Goal: Task Accomplishment & Management: Manage account settings

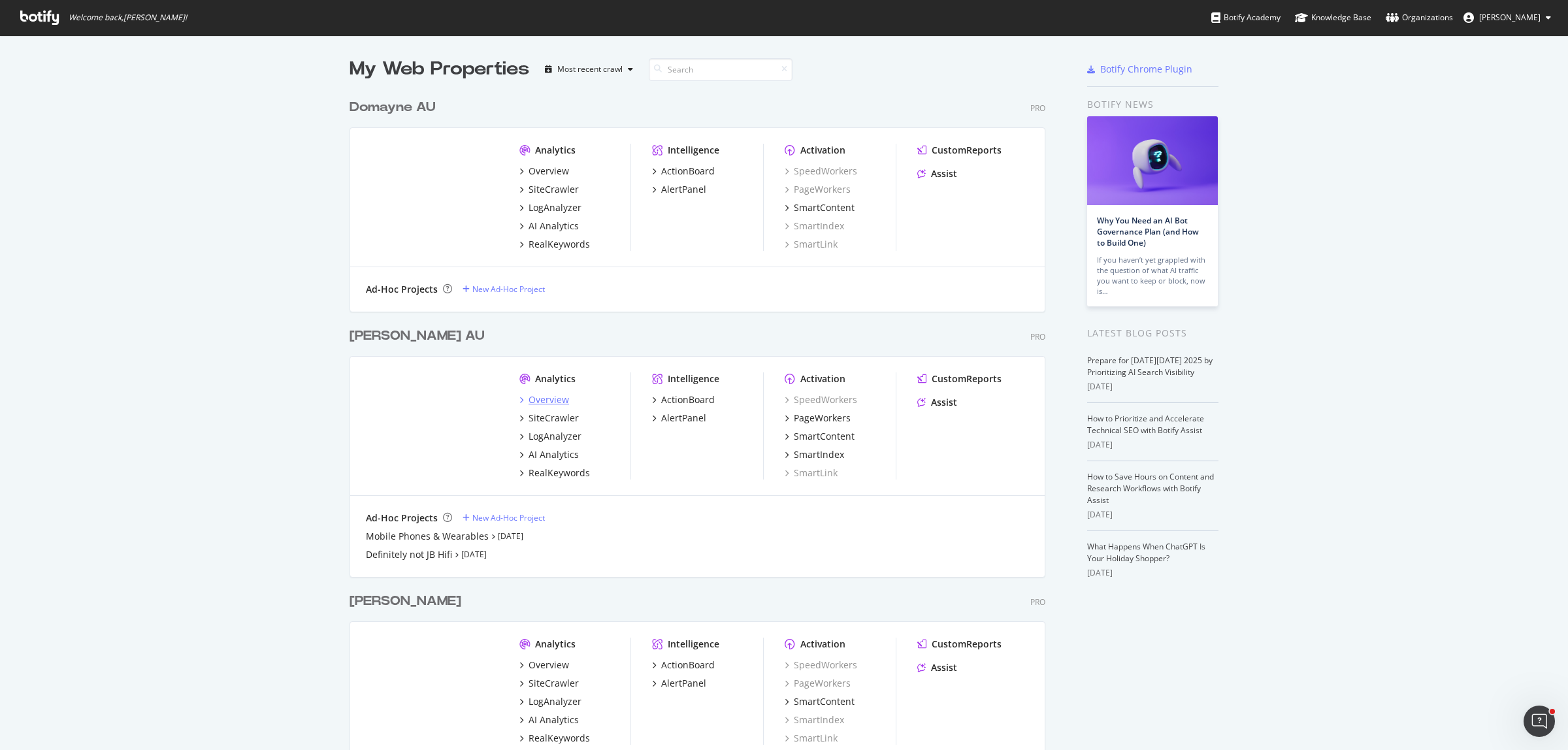
click at [545, 404] on div "Overview" at bounding box center [549, 399] width 41 height 13
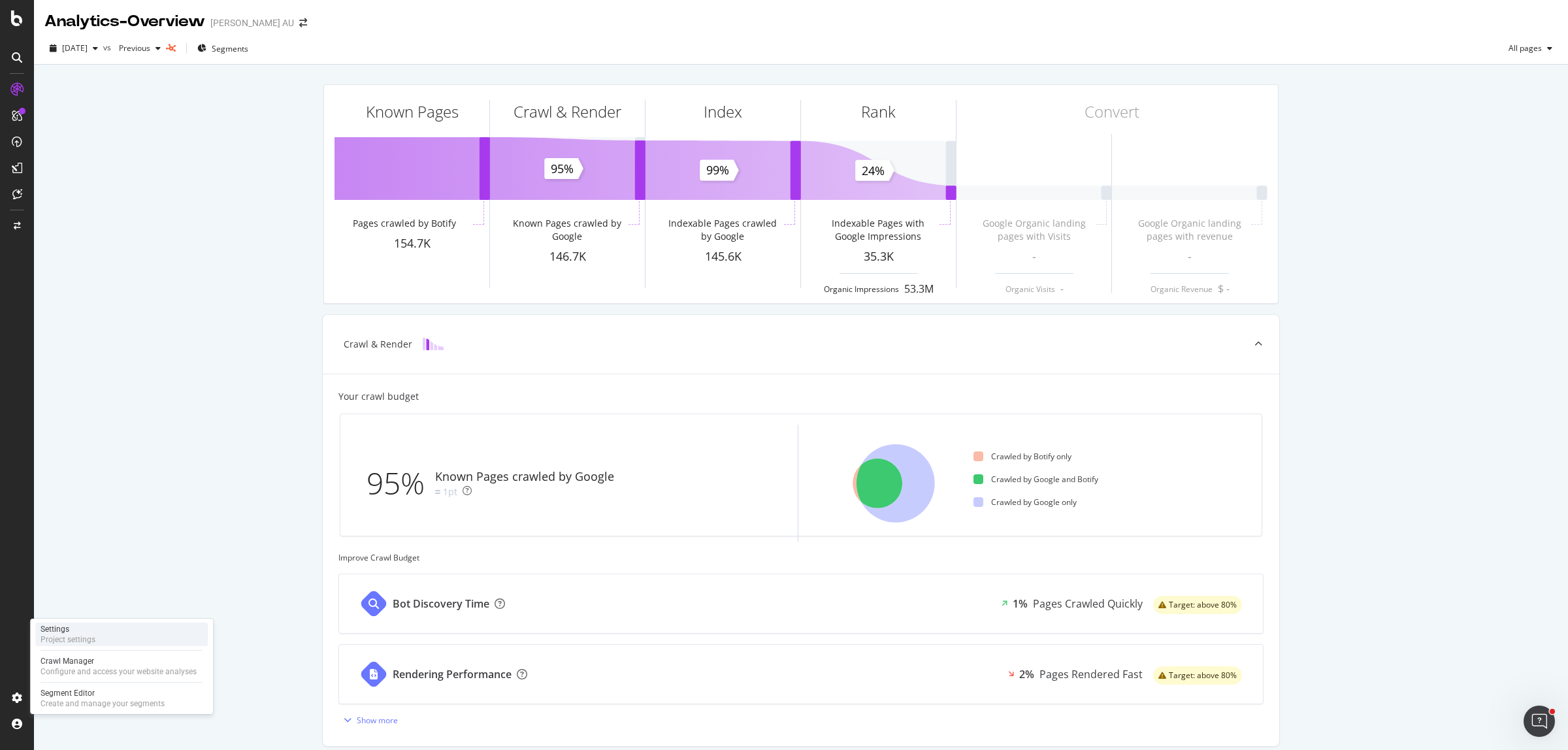
click at [107, 638] on div "Settings Project settings" at bounding box center [121, 634] width 172 height 23
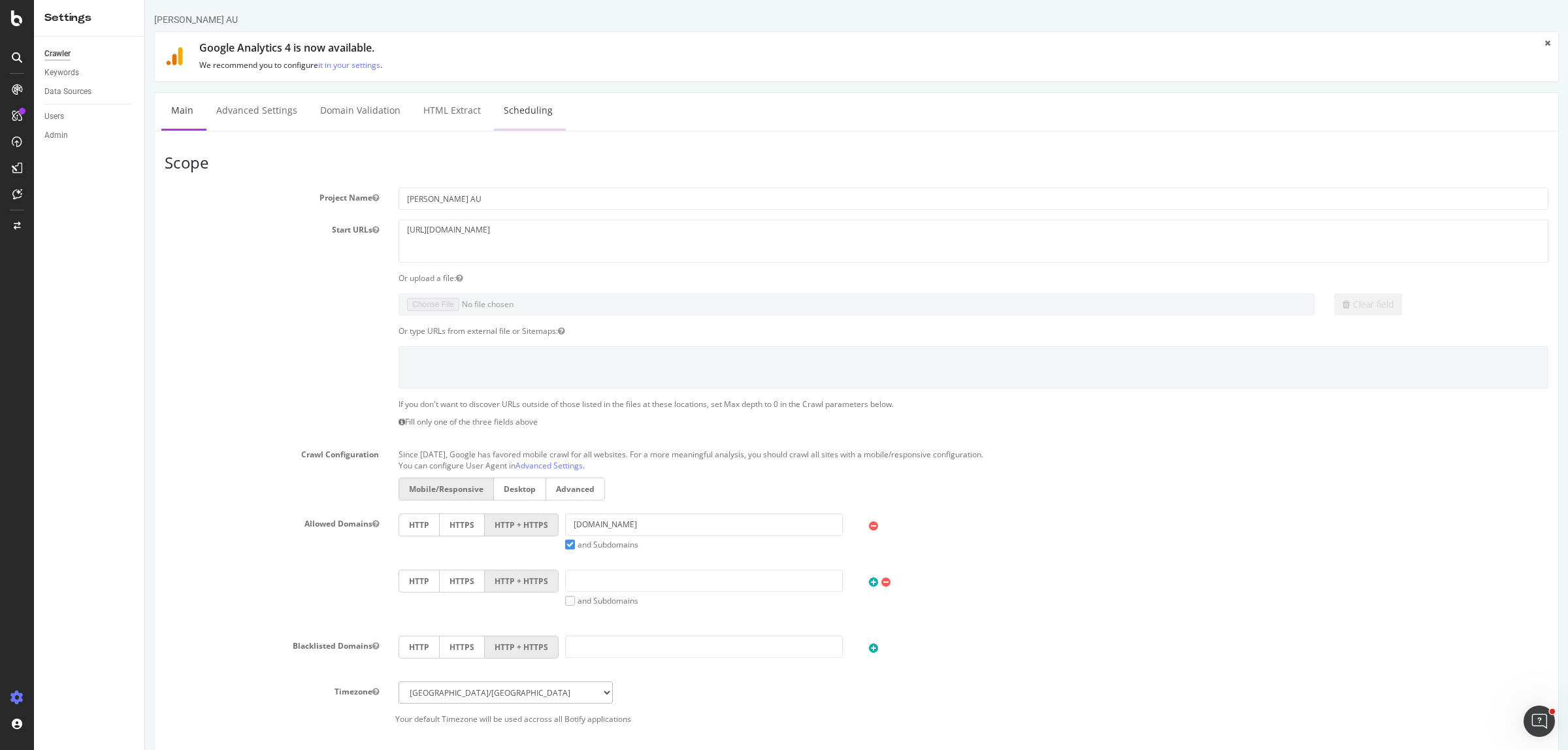
click at [518, 108] on link "Scheduling" at bounding box center [528, 110] width 68 height 36
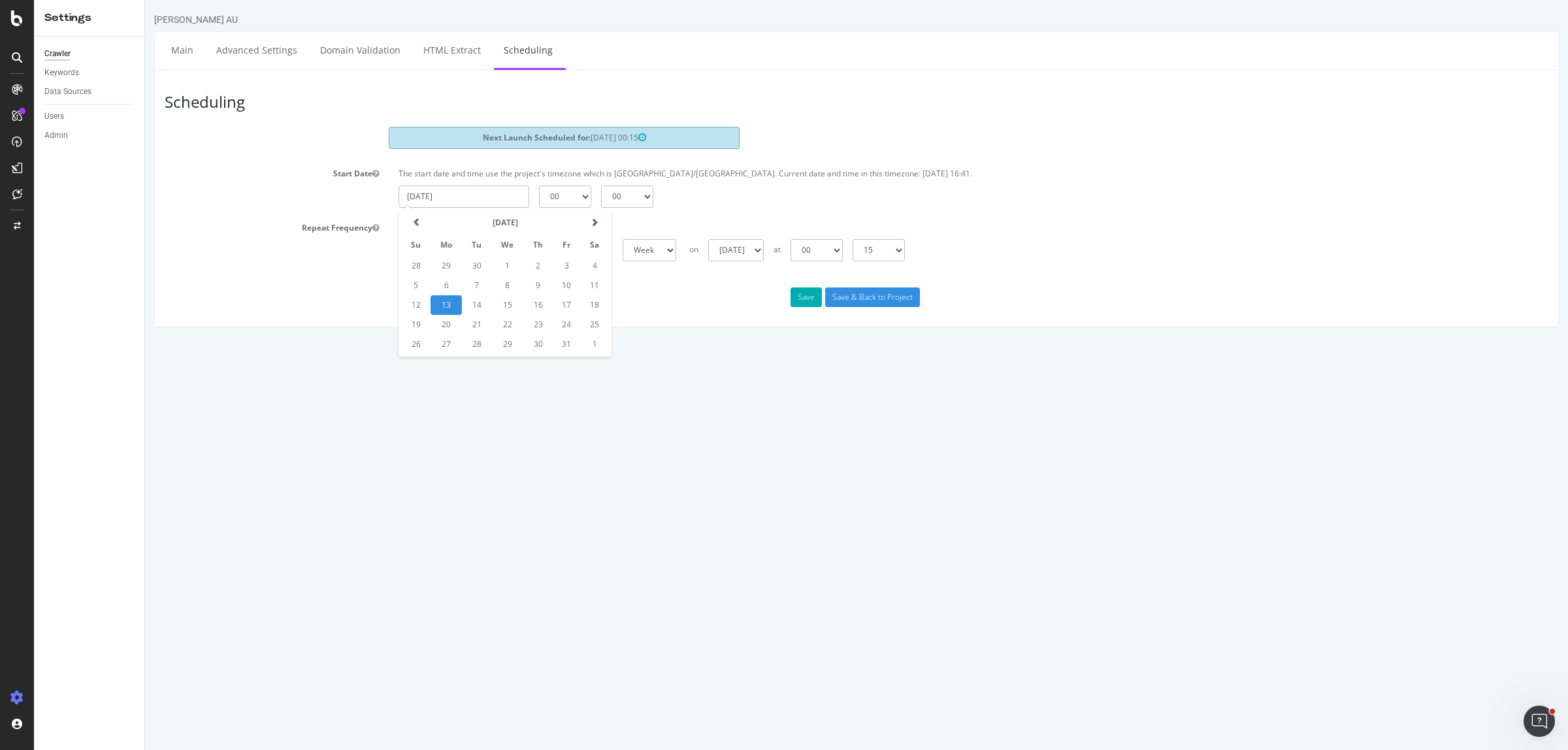
click at [484, 192] on input "2025-10-13" at bounding box center [464, 196] width 131 height 23
click at [482, 303] on td "14" at bounding box center [476, 305] width 29 height 20
type input "2025-10-14"
click at [576, 203] on select "00 01 02 03 04 05 06 07 08 09 10 11 12 13 14 15 16 17 18 19 20 21 22 23" at bounding box center [565, 196] width 52 height 23
click at [649, 200] on select "00 15 30 45" at bounding box center [627, 196] width 52 height 23
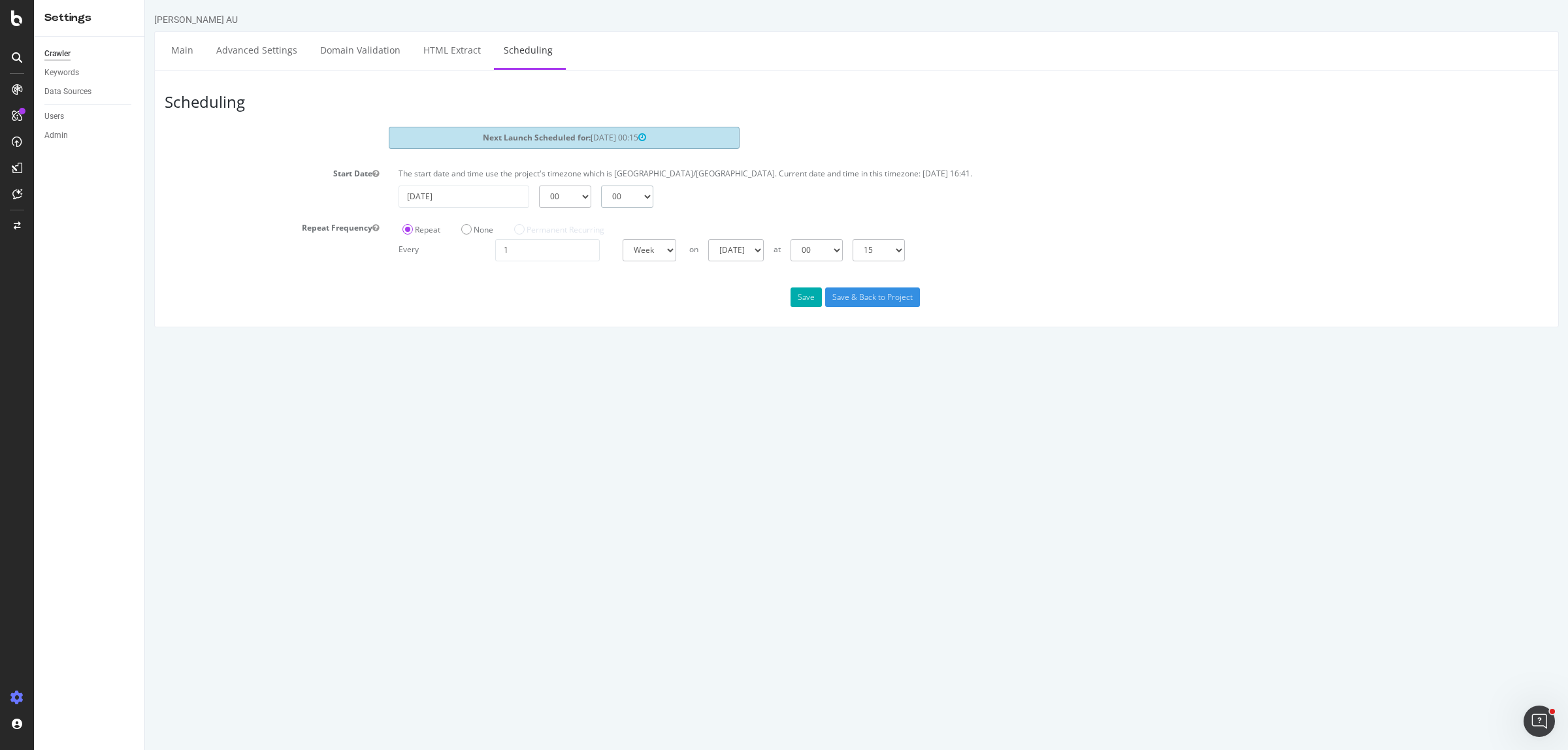
select select "15"
click at [601, 185] on select "00 15 30 45" at bounding box center [627, 196] width 52 height 23
click at [482, 198] on input "2025-10-14" at bounding box center [464, 196] width 131 height 23
click at [480, 194] on input "2025-10-14" at bounding box center [464, 196] width 131 height 23
click at [482, 305] on td "14" at bounding box center [476, 305] width 29 height 20
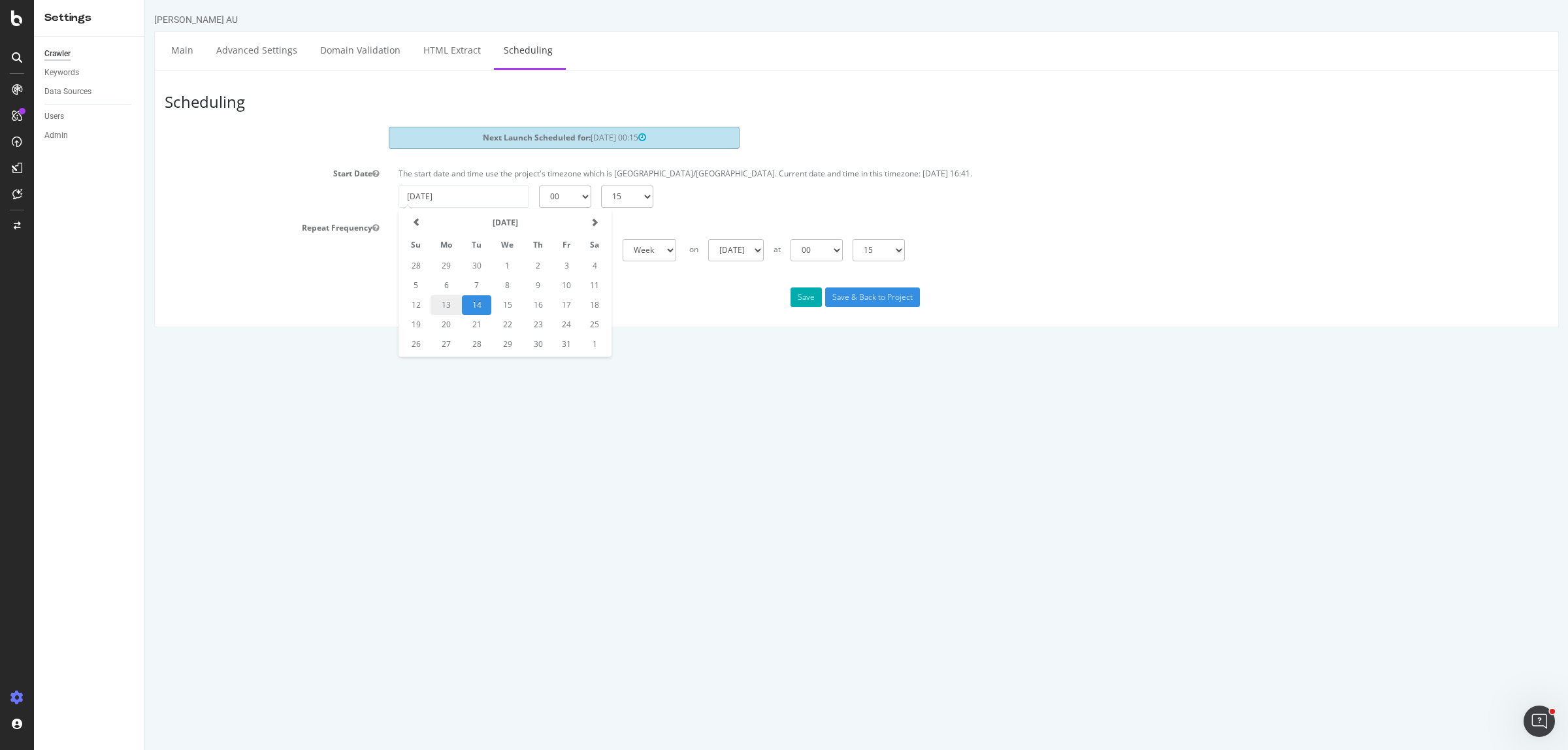
click at [759, 341] on html "Harvey Norman AU Main Advanced Settings Domain Validation HTML Extract Scheduli…" at bounding box center [856, 170] width 1423 height 341
click at [758, 255] on select "Sunday Monday Tuesday Wednesday Thursday Friday Saturday" at bounding box center [736, 250] width 55 height 23
select select "1"
click at [708, 239] on select "Sunday Monday Tuesday Wednesday Thursday Friday Saturday" at bounding box center [736, 250] width 55 height 23
click at [802, 298] on button "Save" at bounding box center [805, 297] width 31 height 20
